Goal: Navigation & Orientation: Find specific page/section

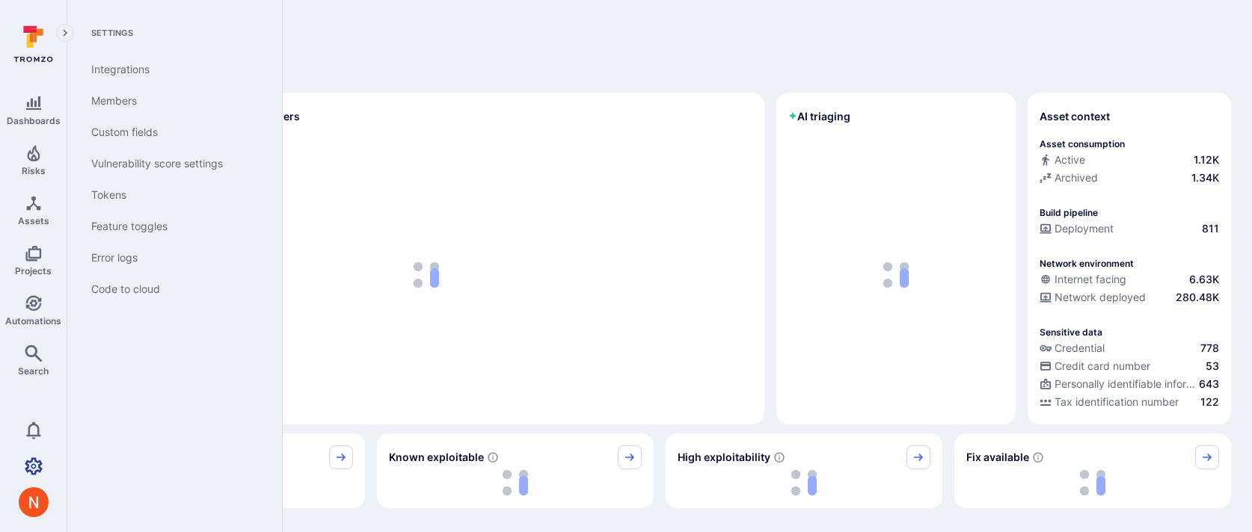
click at [34, 476] on link "Settings" at bounding box center [33, 467] width 67 height 30
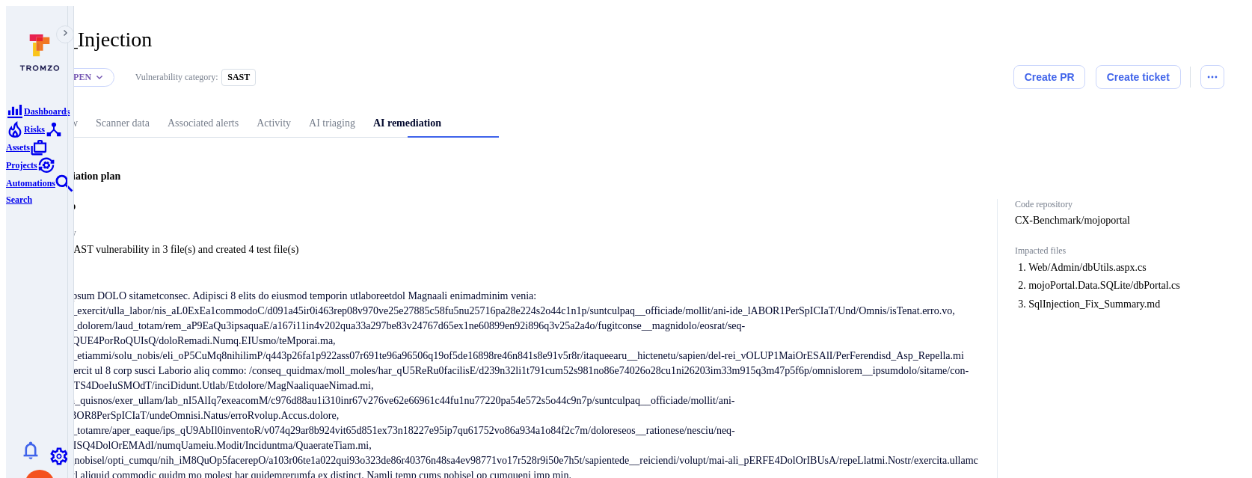
scroll to position [3149, 0]
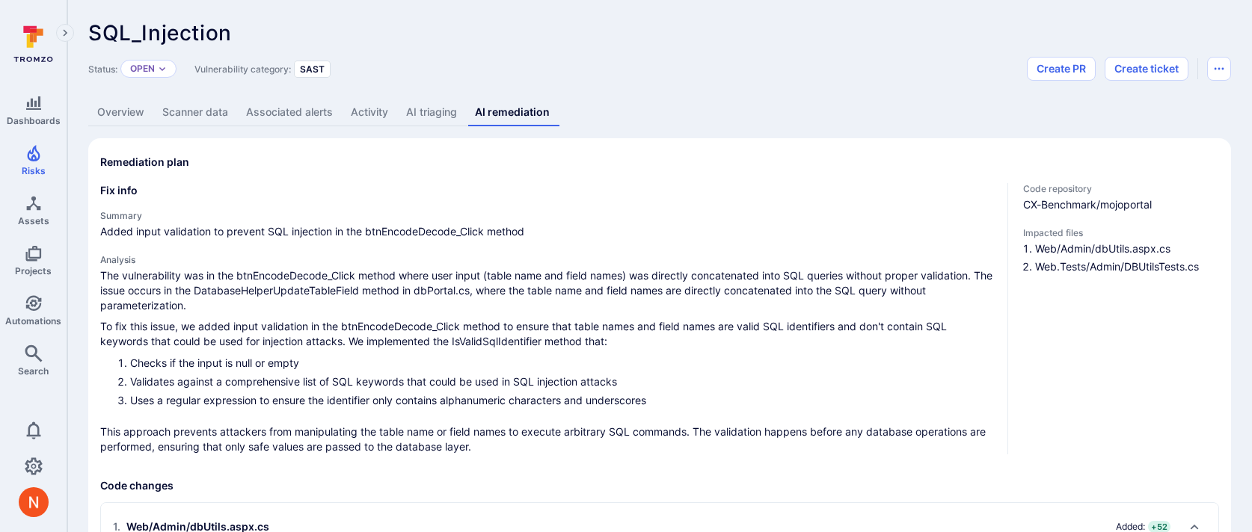
scroll to position [3813, 0]
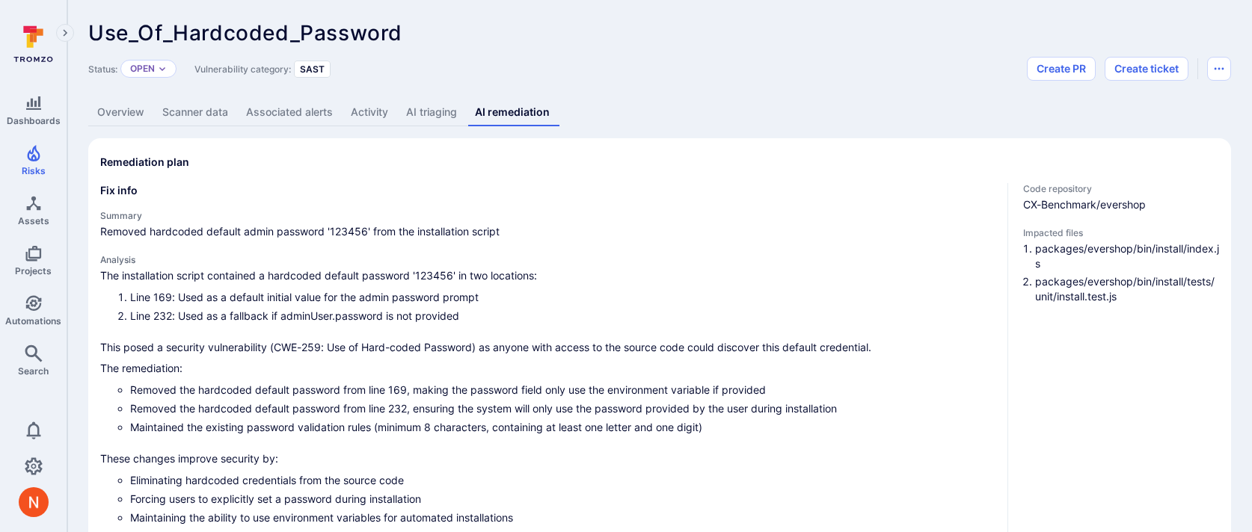
scroll to position [1418, 0]
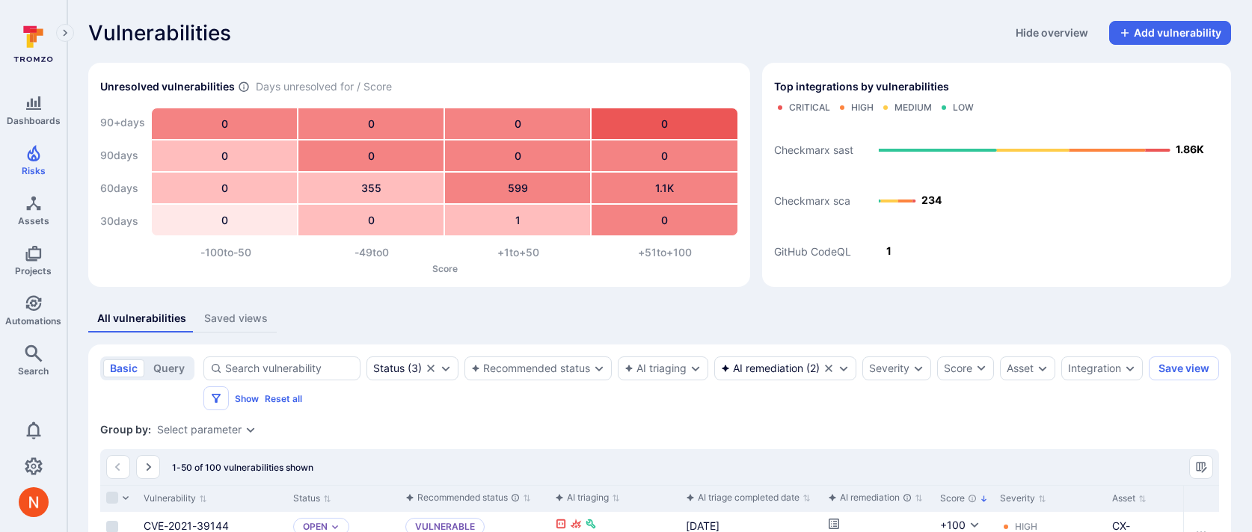
scroll to position [210, 0]
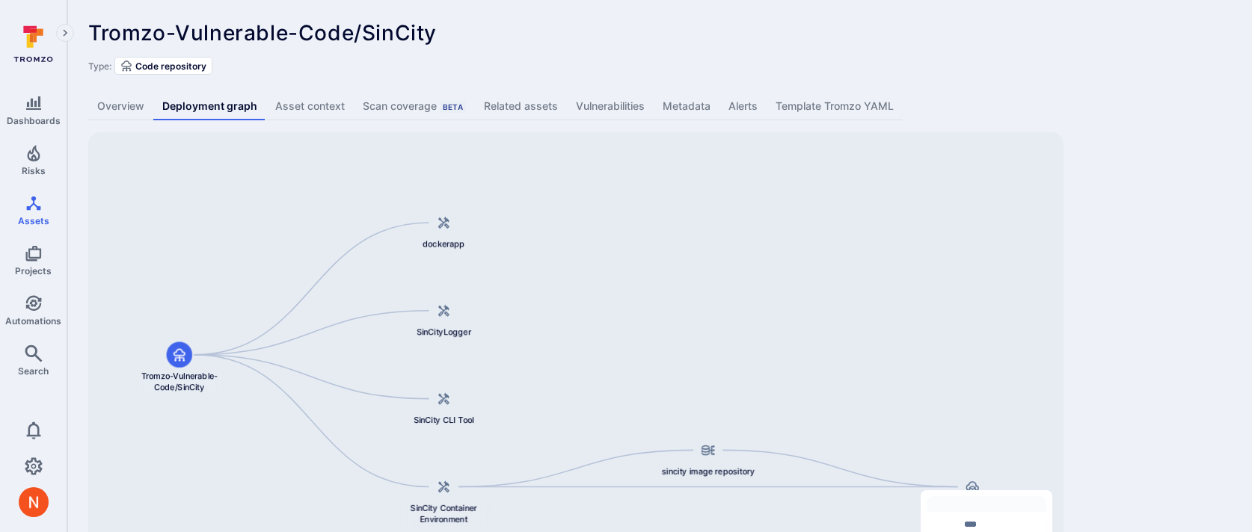
scroll to position [92, 0]
